Goal: Navigation & Orientation: Understand site structure

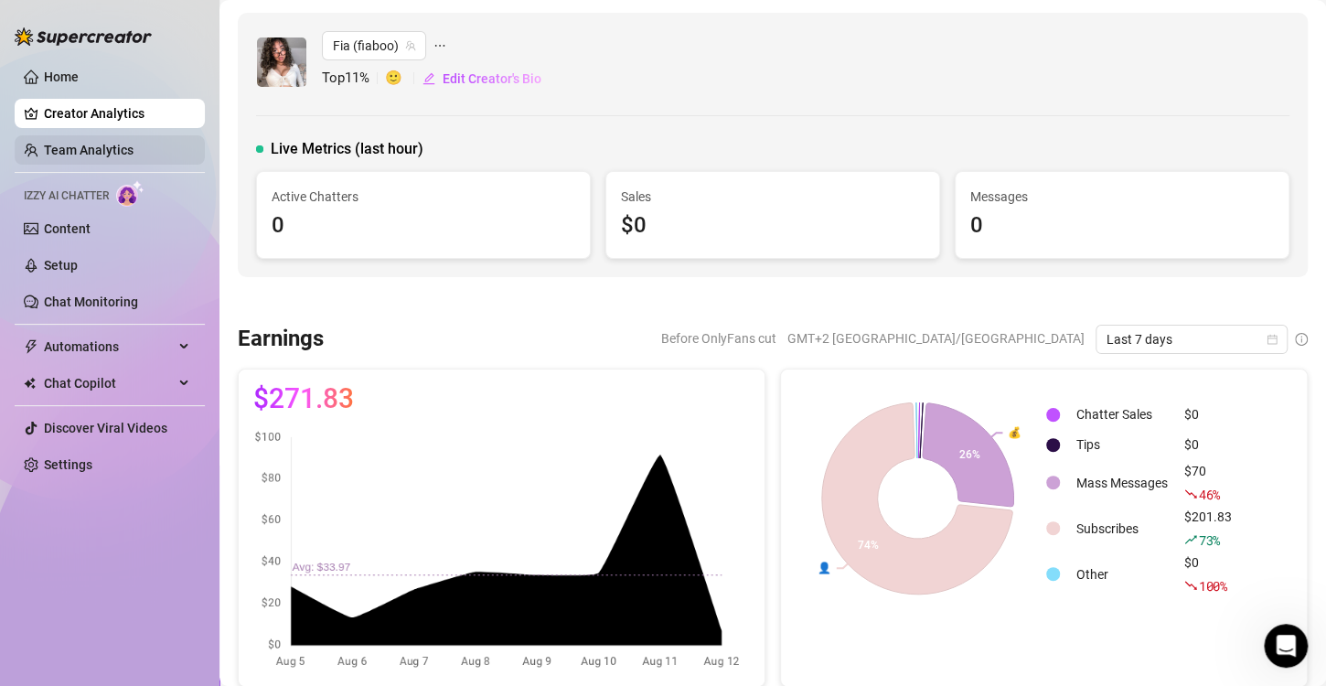
click at [44, 147] on link "Team Analytics" at bounding box center [89, 150] width 90 height 15
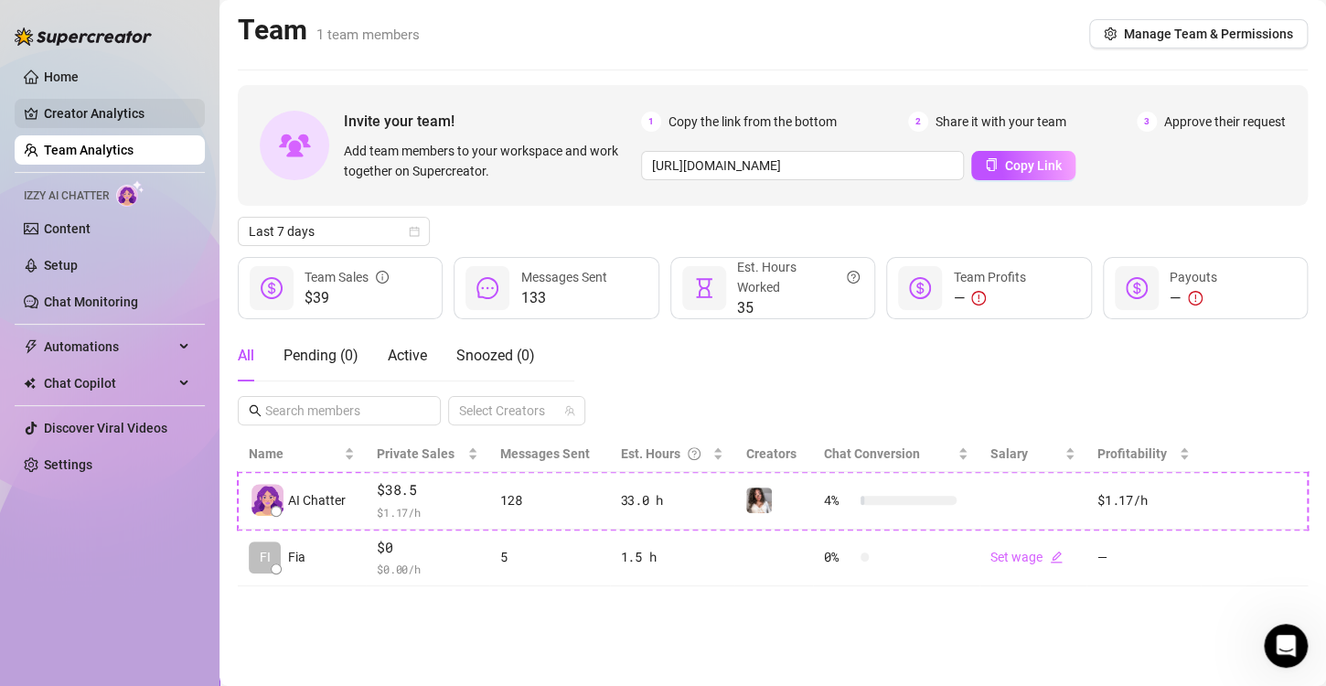
click at [56, 118] on link "Creator Analytics" at bounding box center [117, 113] width 146 height 29
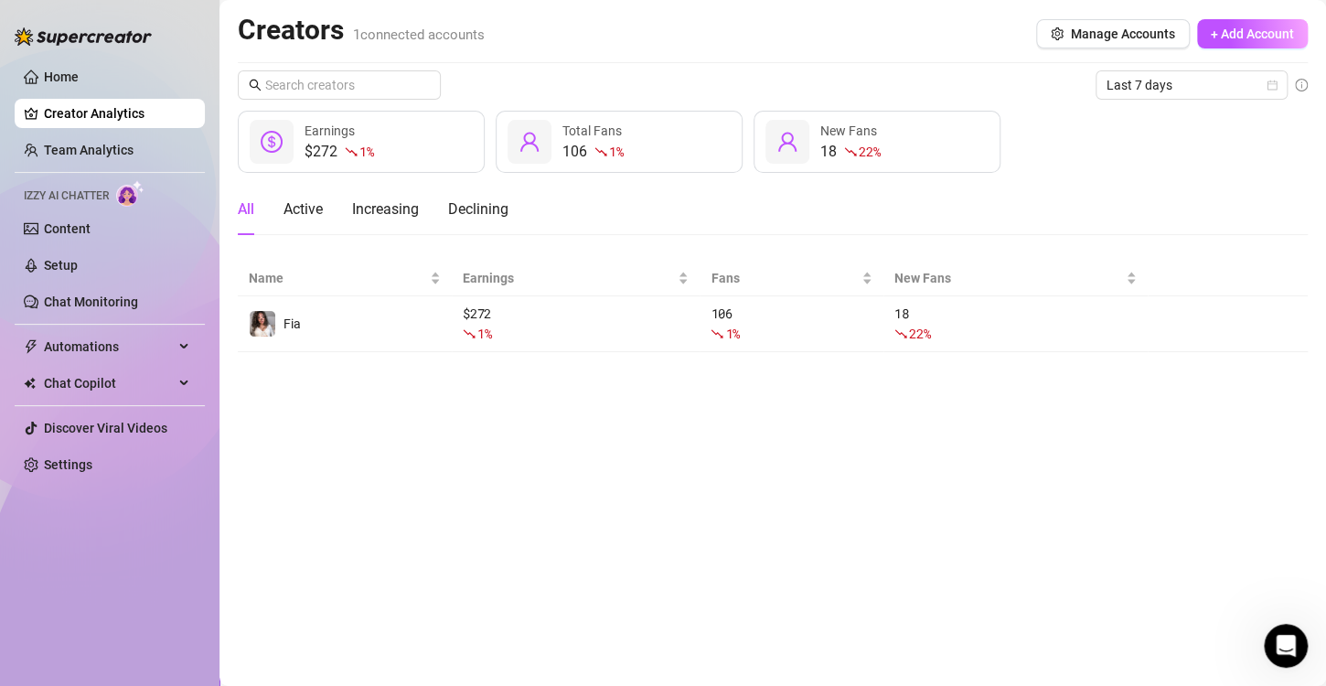
click at [61, 29] on img at bounding box center [83, 36] width 137 height 18
click at [61, 59] on ul "Home Creator Analytics Team Analytics Izzy AI Chatter Content Setup Chat Monito…" at bounding box center [110, 271] width 190 height 432
click at [61, 72] on link "Home" at bounding box center [61, 76] width 35 height 15
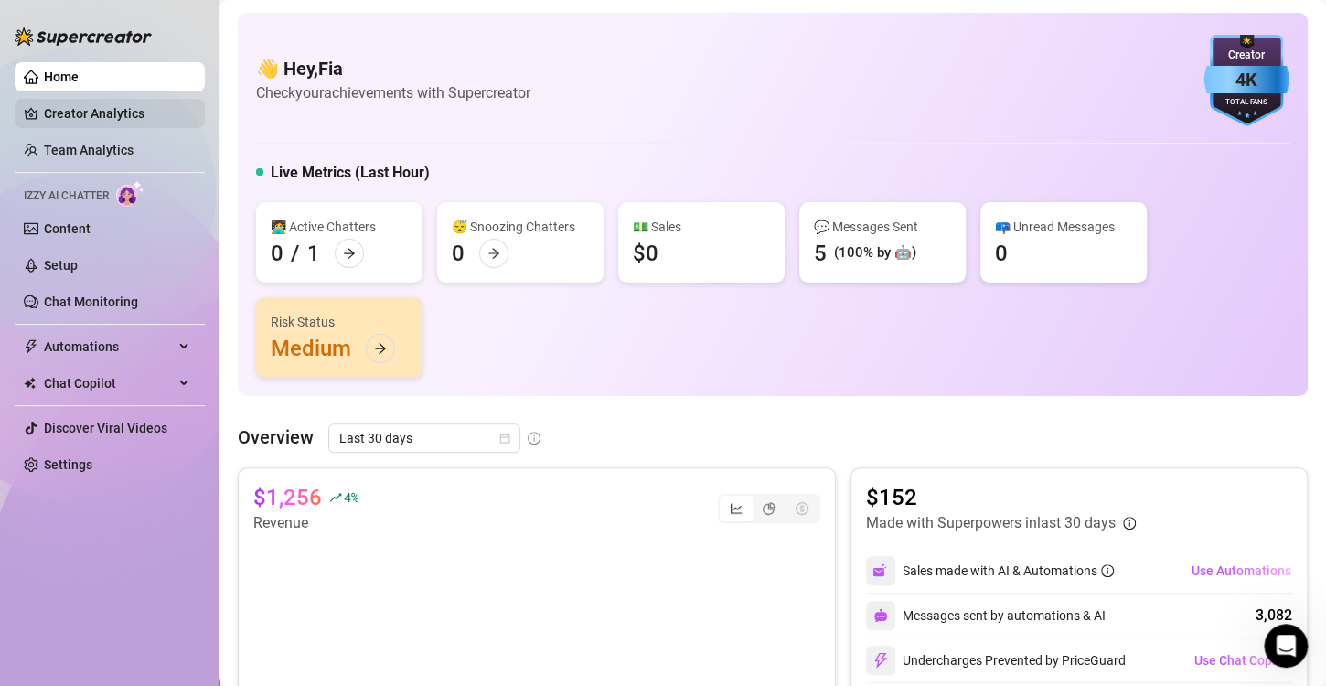
click at [68, 121] on link "Creator Analytics" at bounding box center [117, 113] width 146 height 29
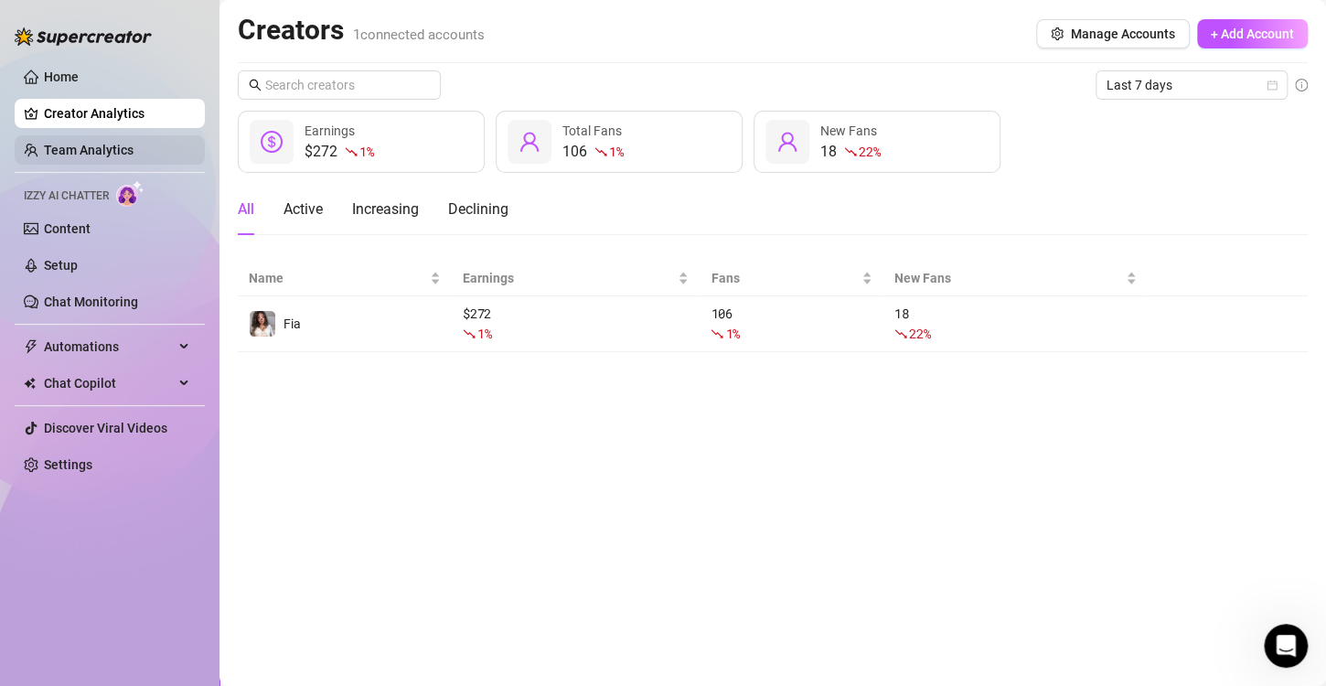
click at [72, 151] on link "Team Analytics" at bounding box center [89, 150] width 90 height 15
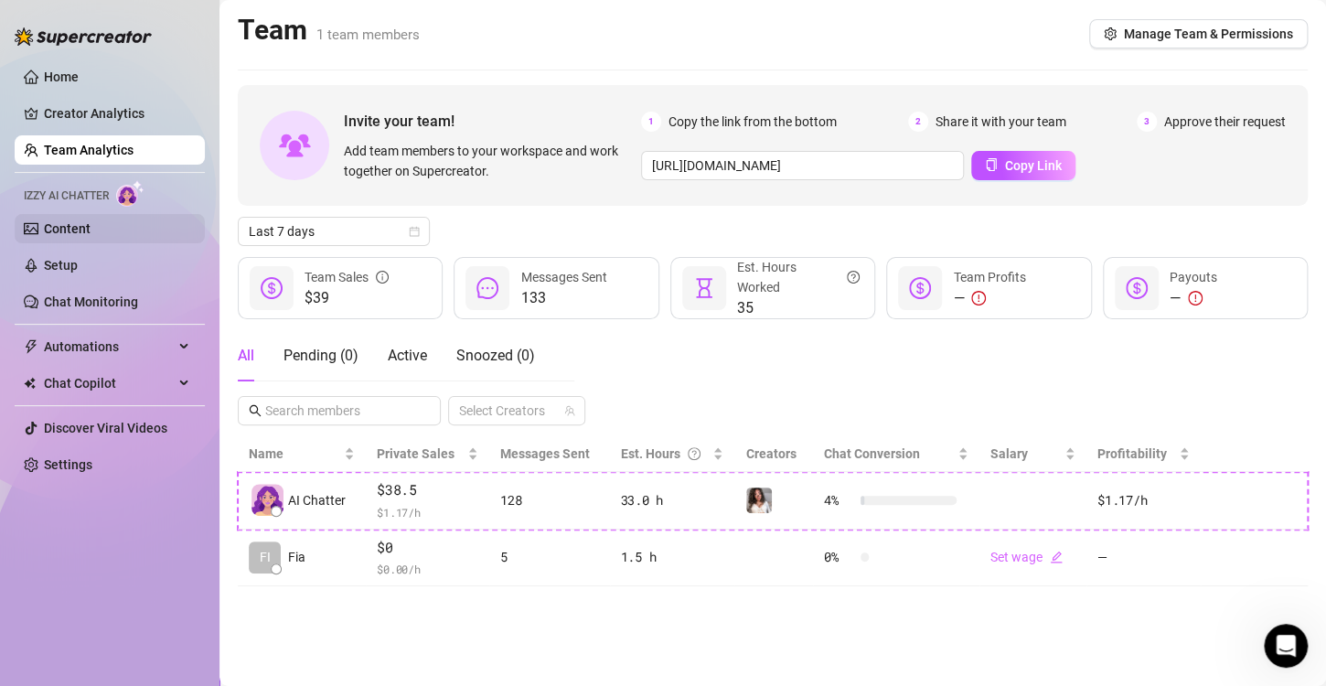
click at [83, 227] on link "Content" at bounding box center [67, 228] width 47 height 15
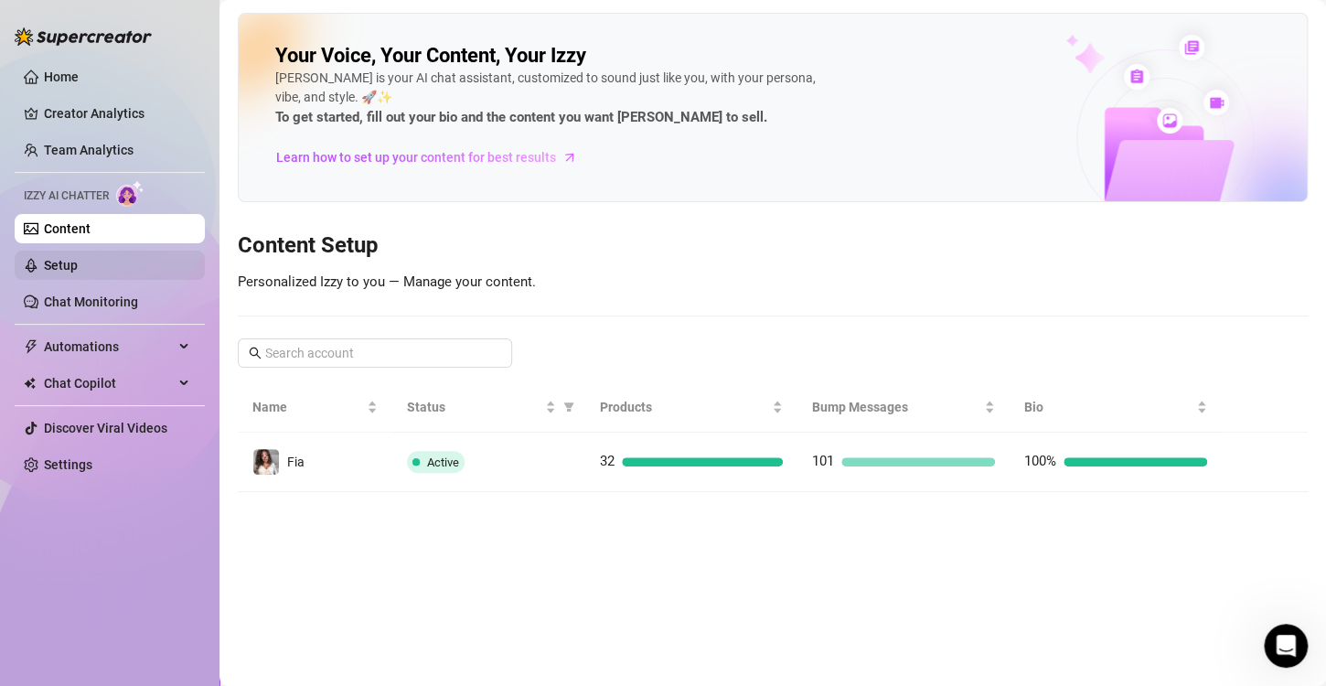
click at [69, 263] on link "Setup" at bounding box center [61, 265] width 34 height 15
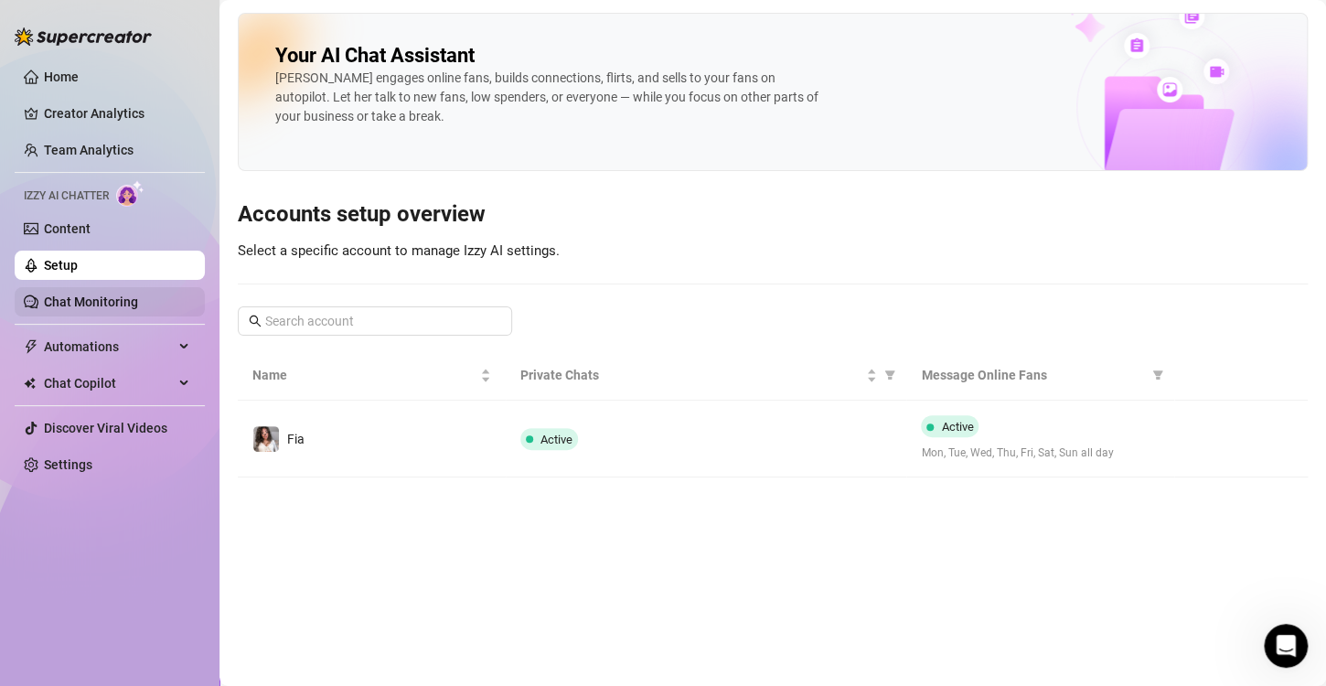
click at [138, 304] on link "Chat Monitoring" at bounding box center [91, 301] width 94 height 15
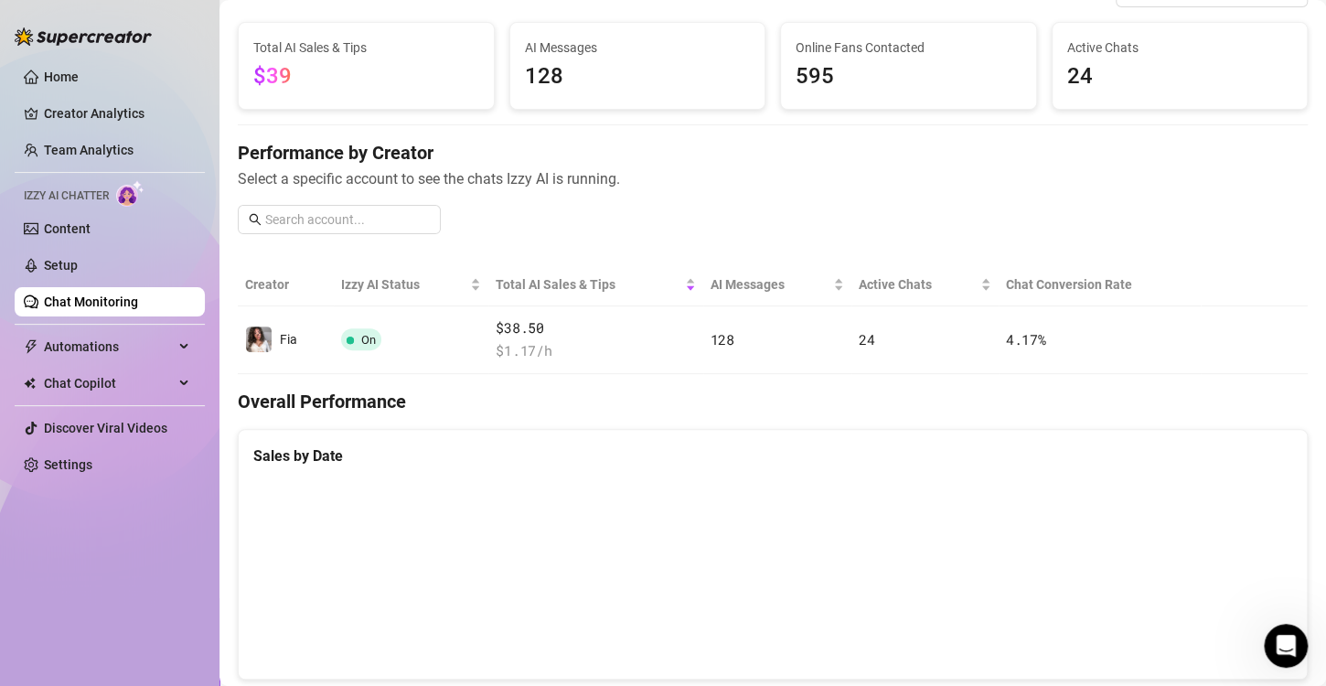
scroll to position [55, 0]
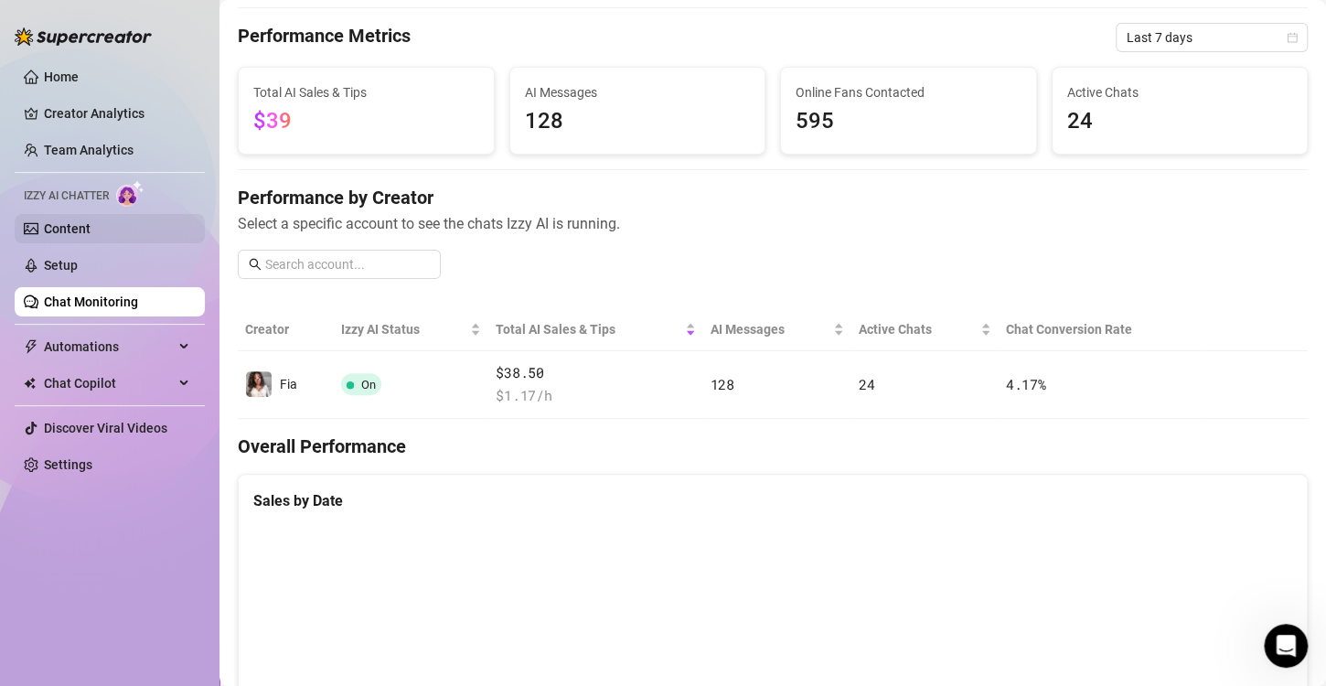
click at [86, 234] on link "Content" at bounding box center [67, 228] width 47 height 15
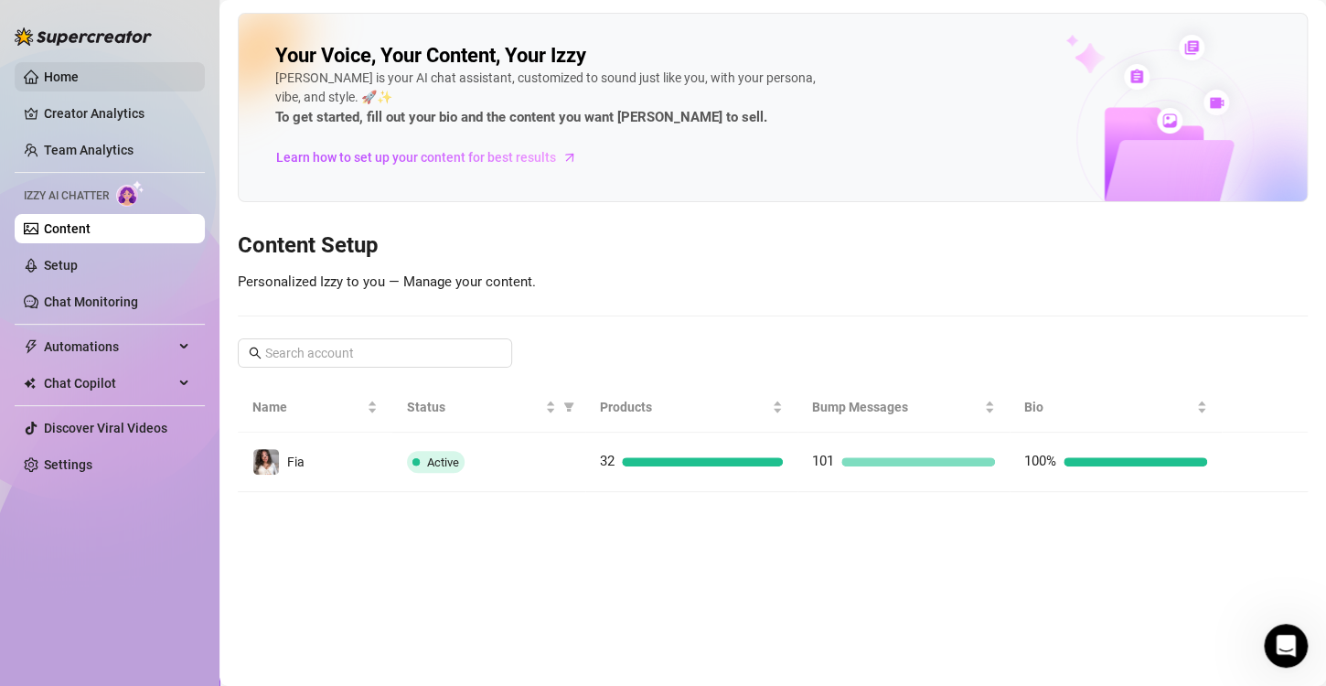
click at [79, 69] on link "Home" at bounding box center [61, 76] width 35 height 15
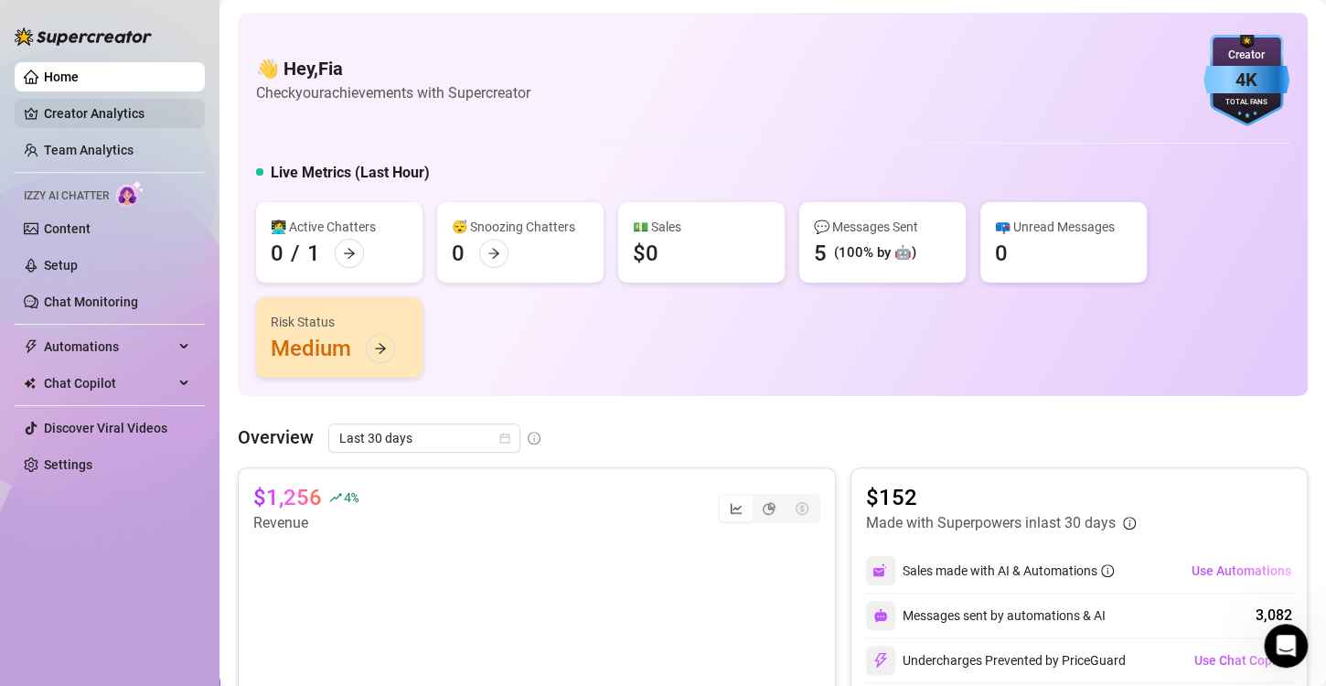
click at [107, 109] on link "Creator Analytics" at bounding box center [117, 113] width 146 height 29
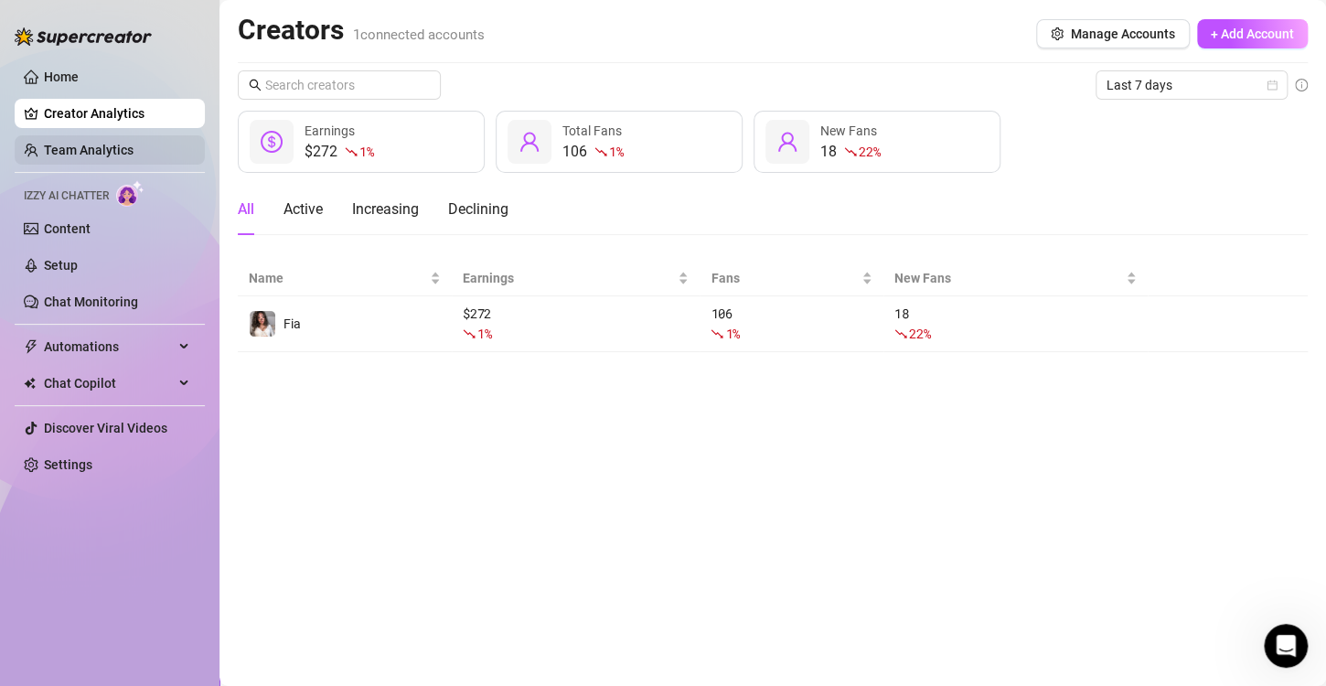
click at [116, 146] on link "Team Analytics" at bounding box center [89, 150] width 90 height 15
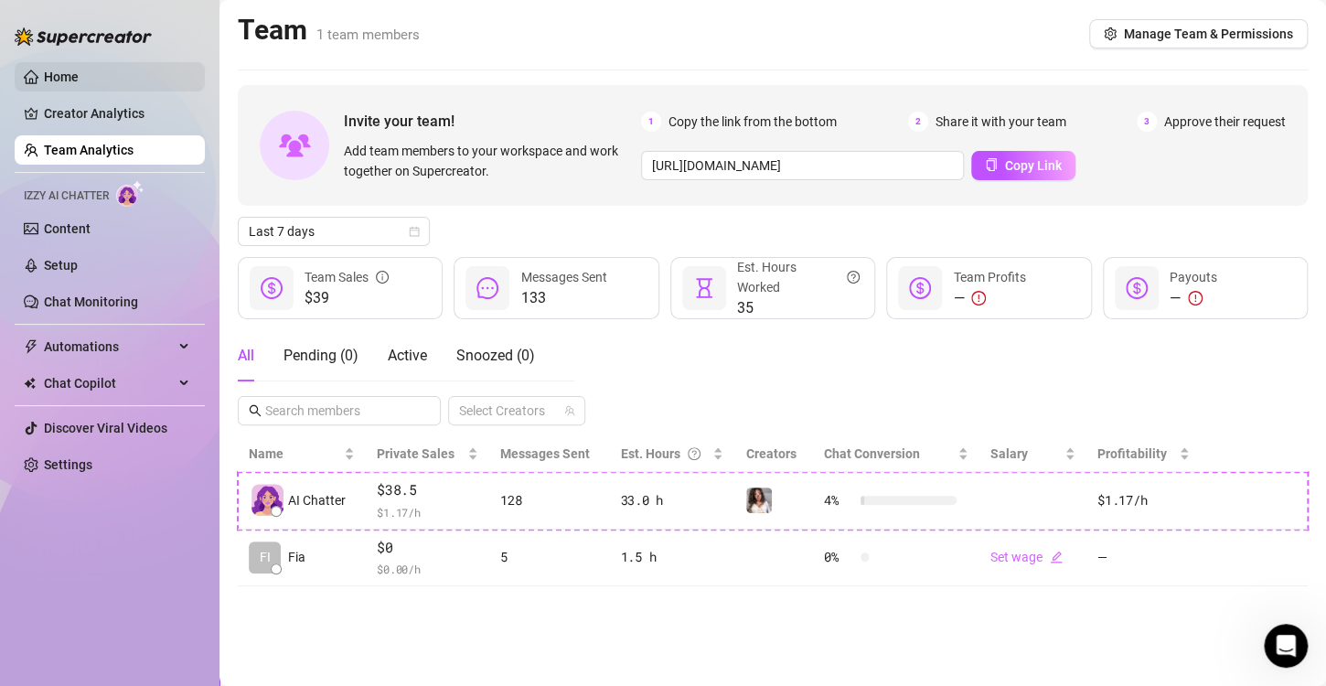
click at [79, 79] on link "Home" at bounding box center [61, 76] width 35 height 15
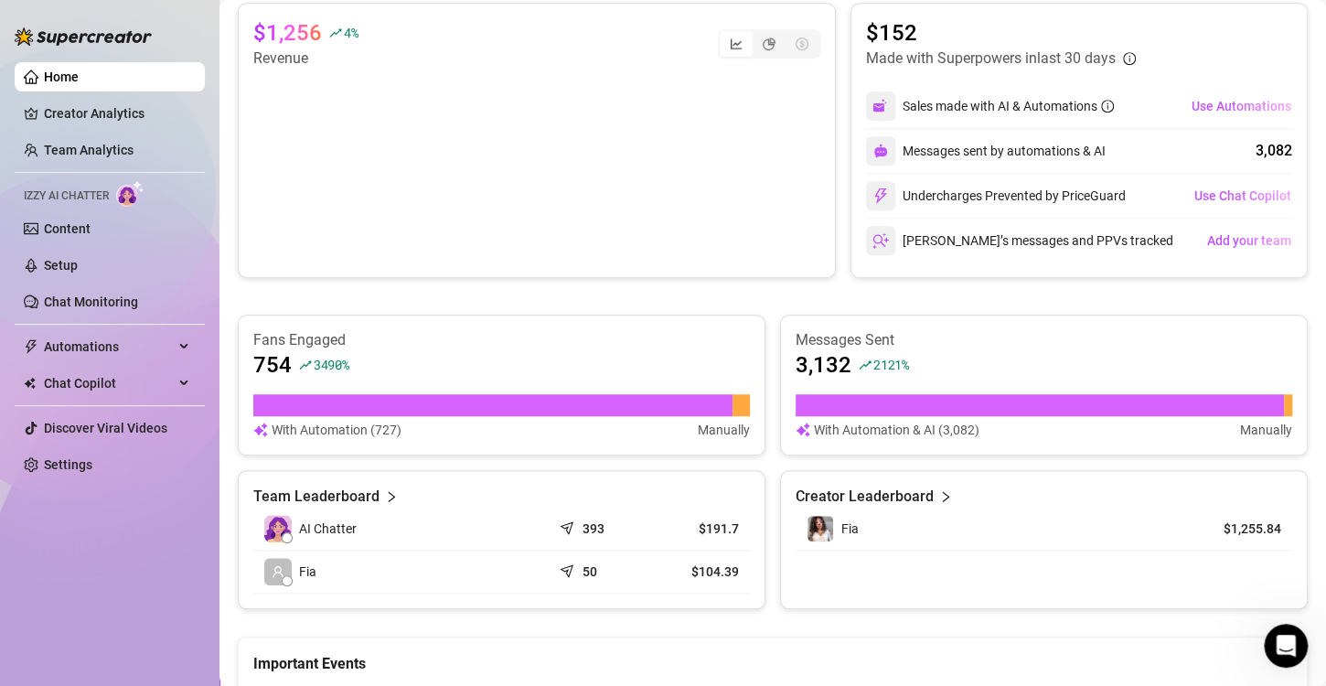
scroll to position [454, 0]
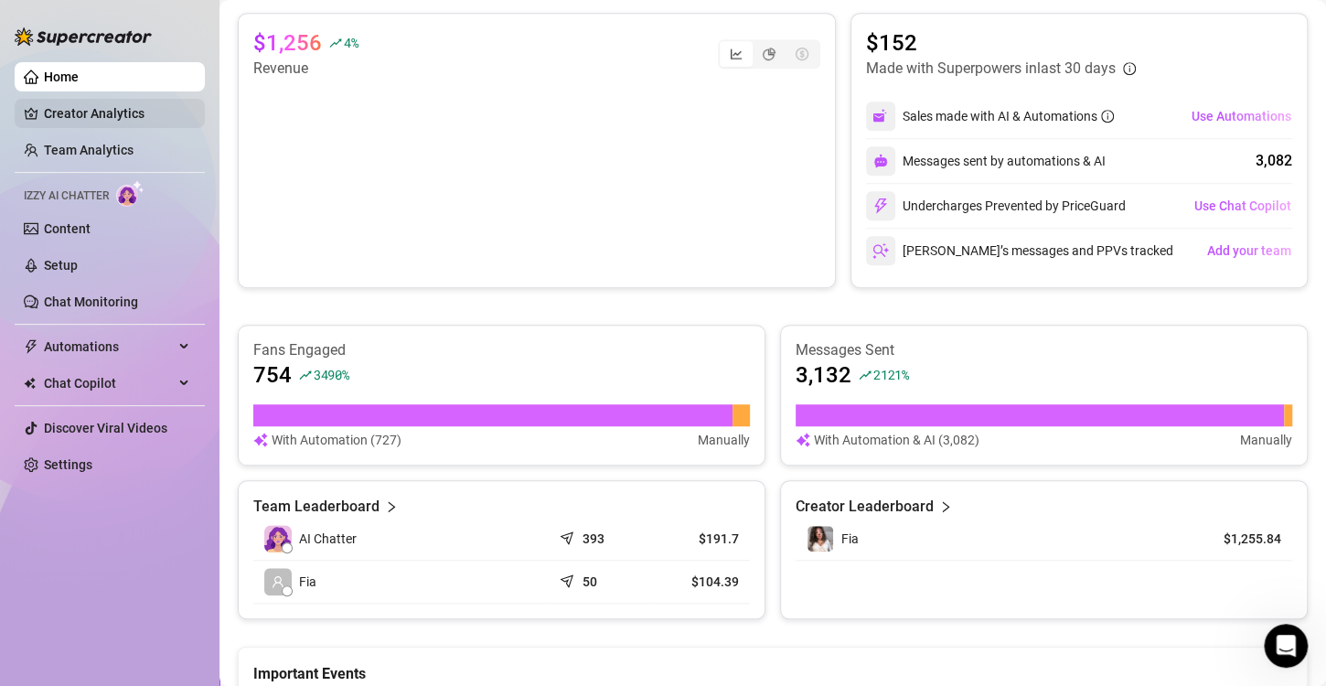
click at [167, 112] on link "Creator Analytics" at bounding box center [117, 113] width 146 height 29
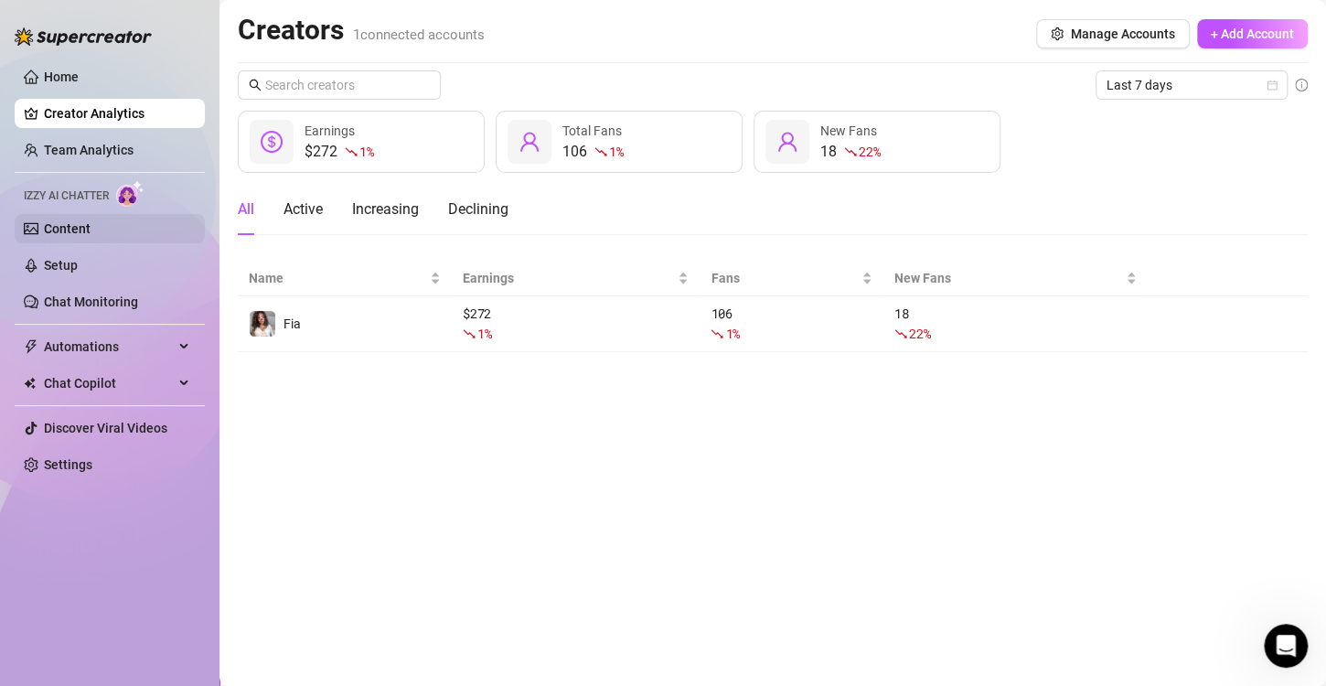
click at [65, 222] on link "Content" at bounding box center [67, 228] width 47 height 15
